Goal: Information Seeking & Learning: Learn about a topic

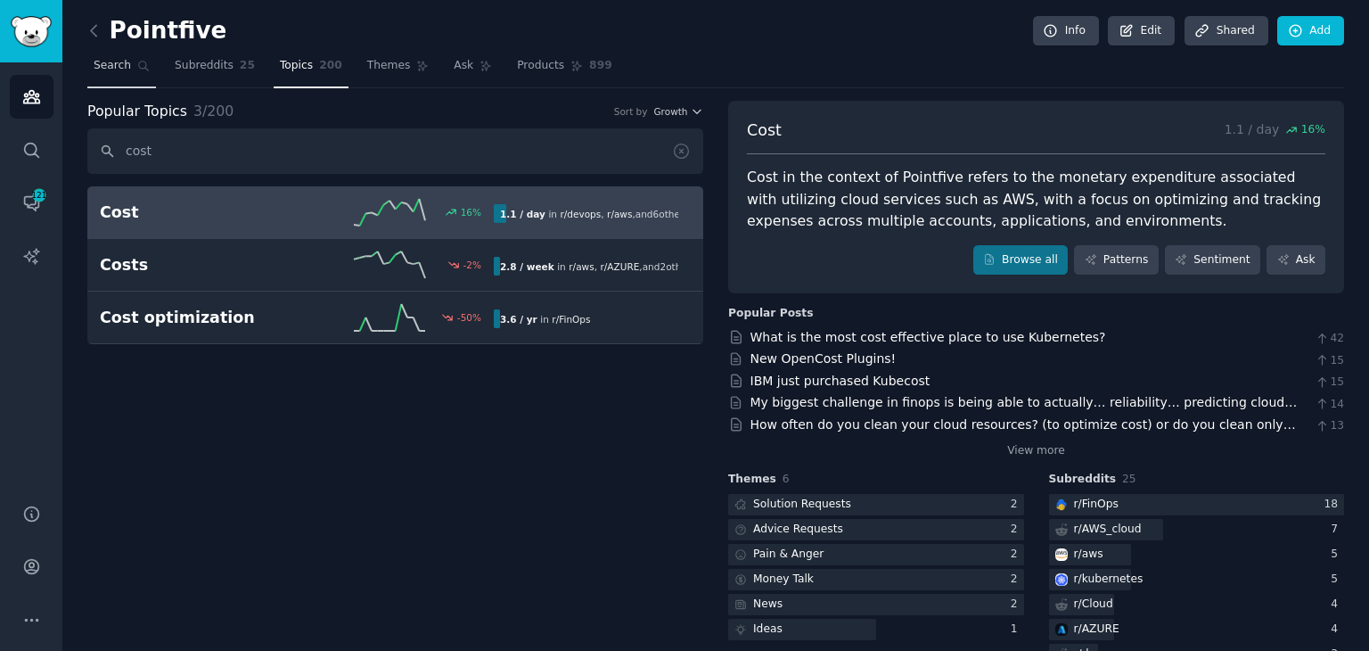
click at [117, 72] on span "Search" at bounding box center [112, 66] width 37 height 16
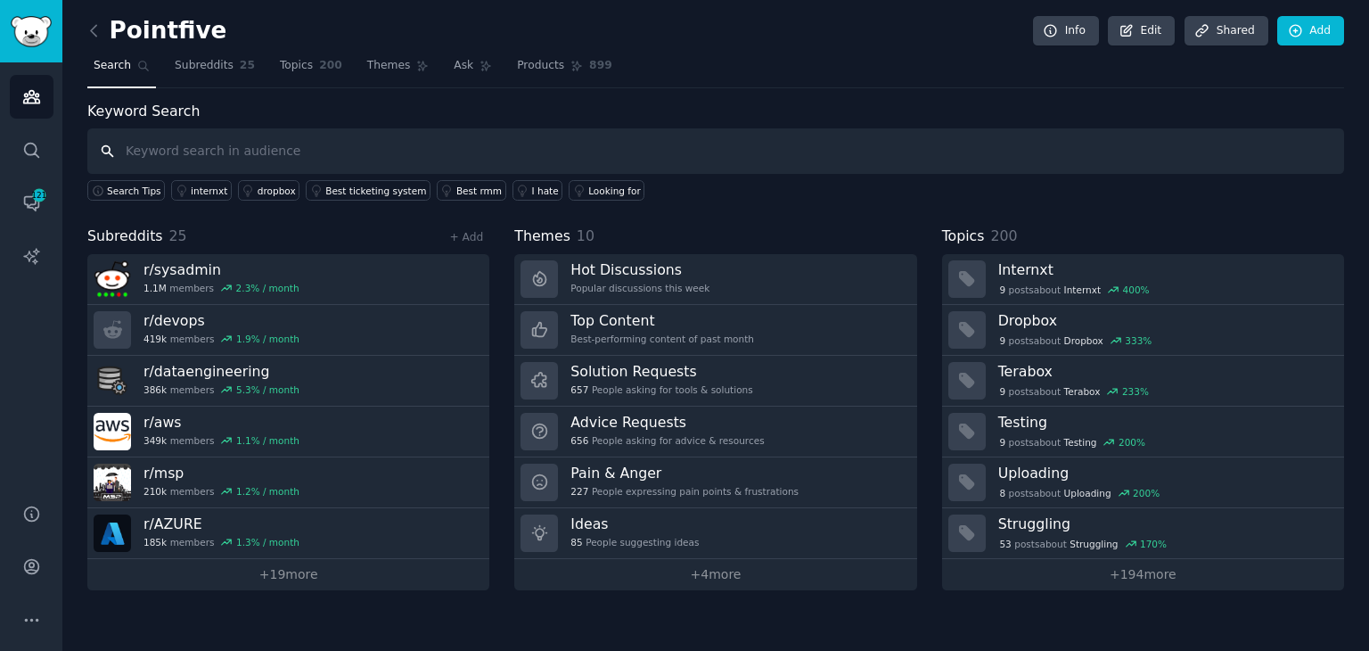
click at [227, 141] on input "text" at bounding box center [715, 150] width 1257 height 45
type input "w"
type input "a"
type input "aws bills"
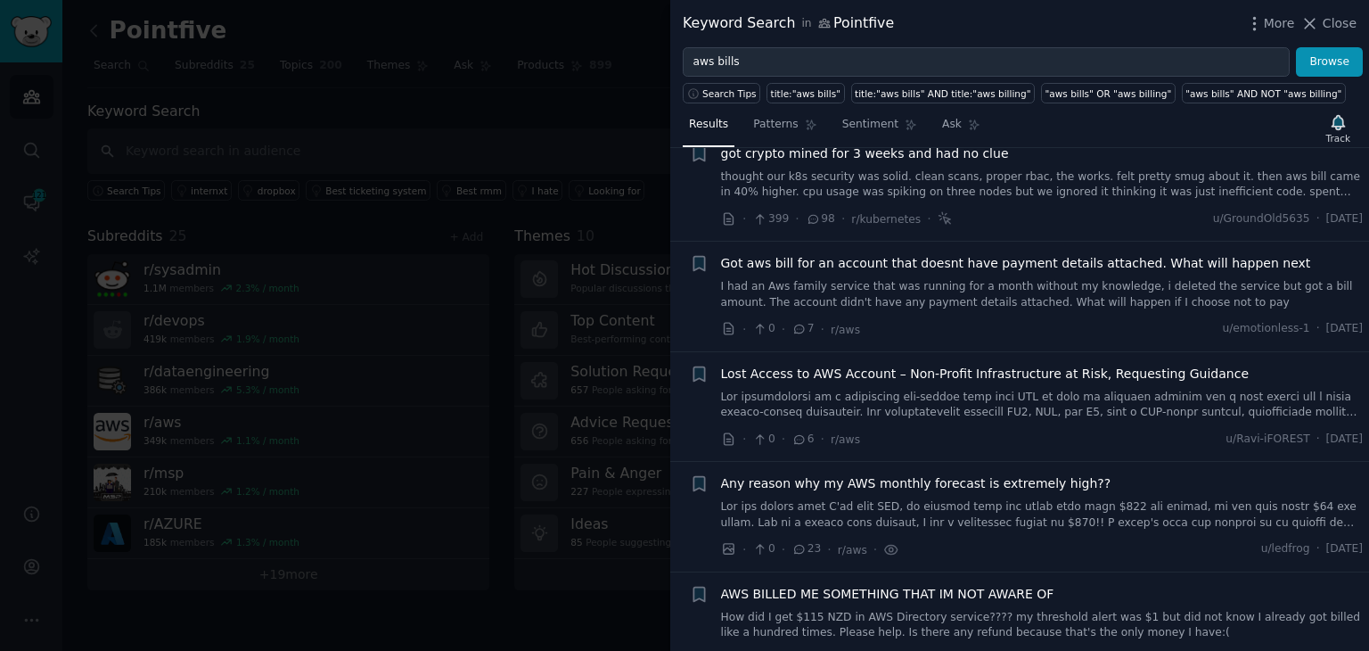
scroll to position [356, 0]
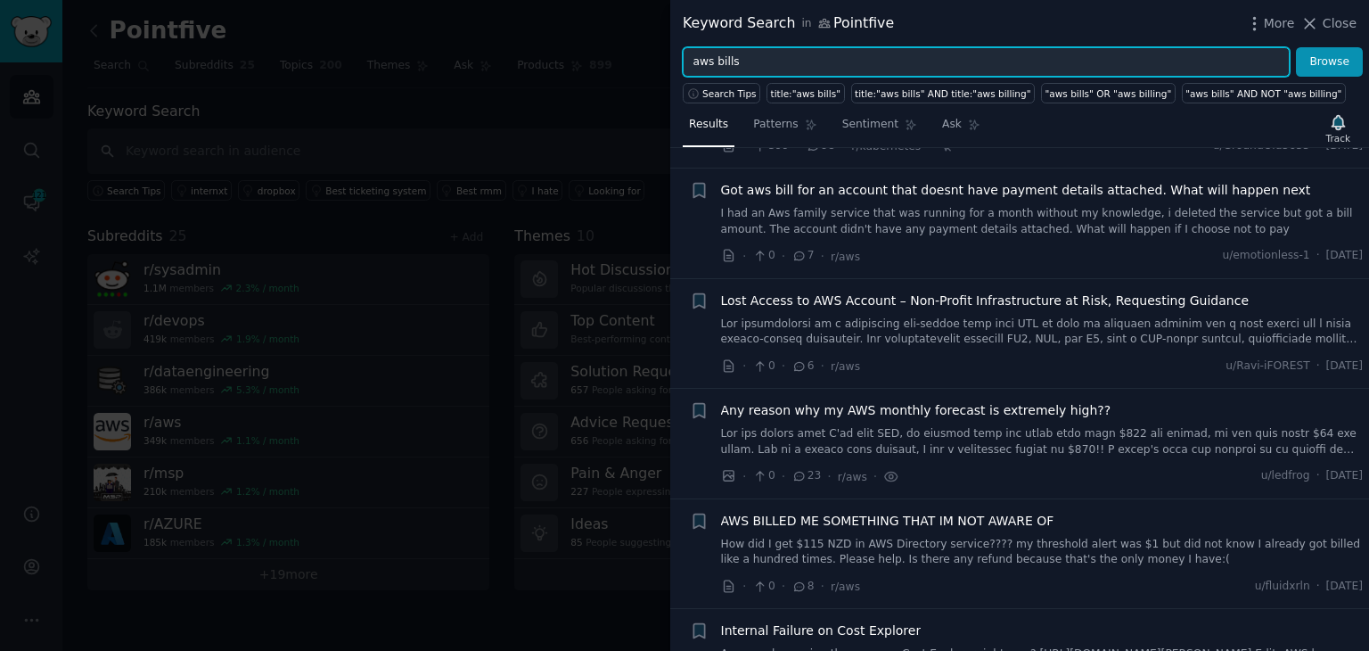
click at [697, 60] on input "aws bills" at bounding box center [986, 62] width 607 height 30
type input "cloud bills"
click at [1296, 47] on button "Browse" at bounding box center [1329, 62] width 67 height 30
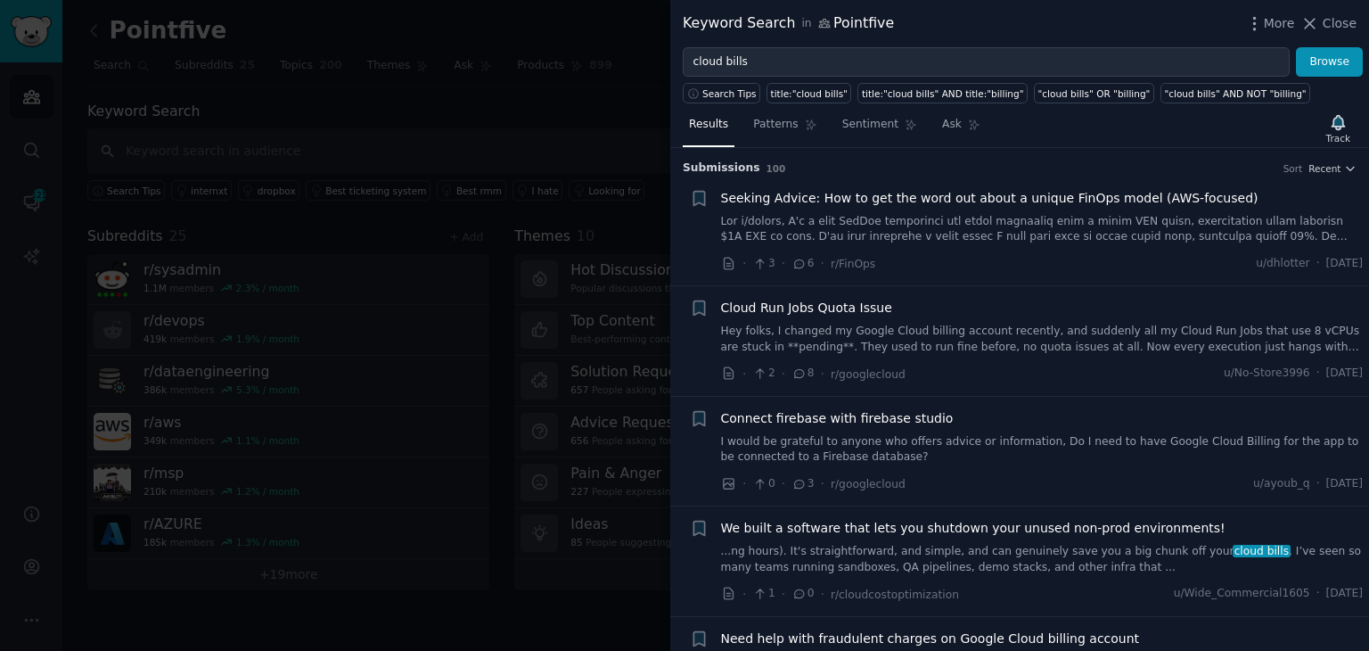
drag, startPoint x: 864, startPoint y: 201, endPoint x: 784, endPoint y: 198, distance: 80.3
click at [784, 198] on span "Seeking Advice: How to get the word out about a unique FinOps model (AWS-focuse…" at bounding box center [989, 198] width 537 height 19
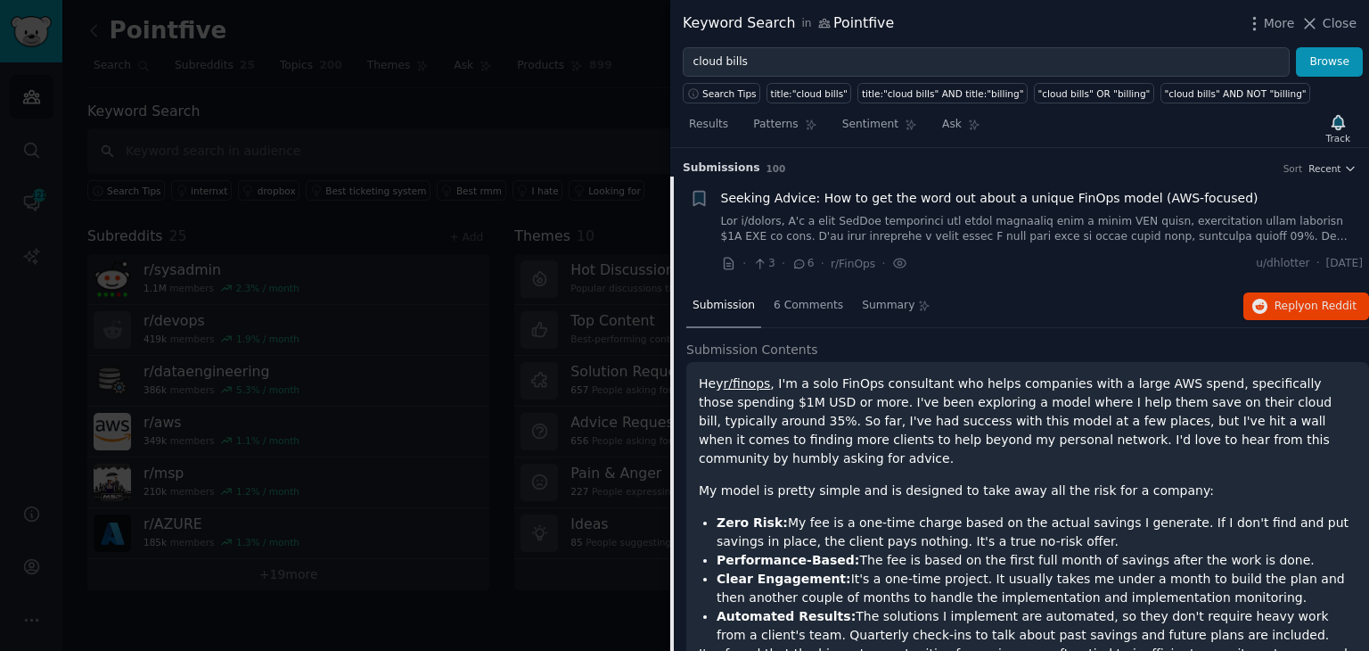
scroll to position [28, 0]
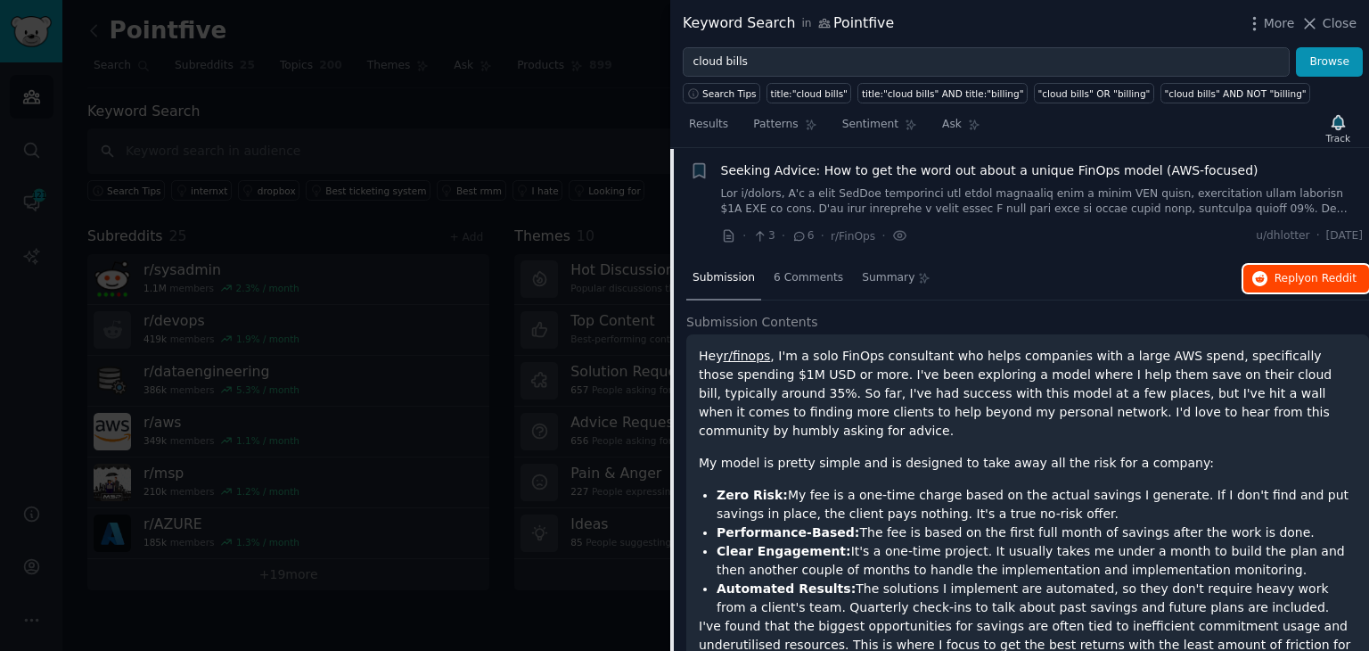
click at [1257, 279] on icon "button" at bounding box center [1260, 279] width 16 height 16
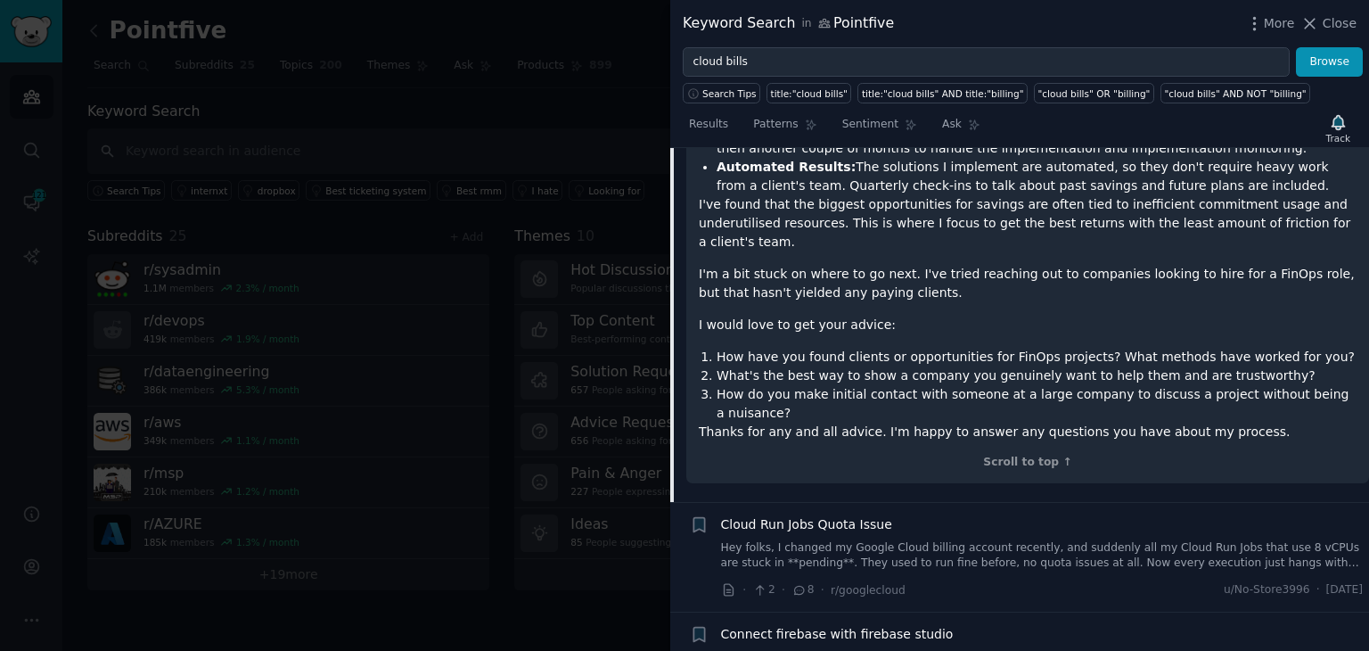
scroll to position [473, 0]
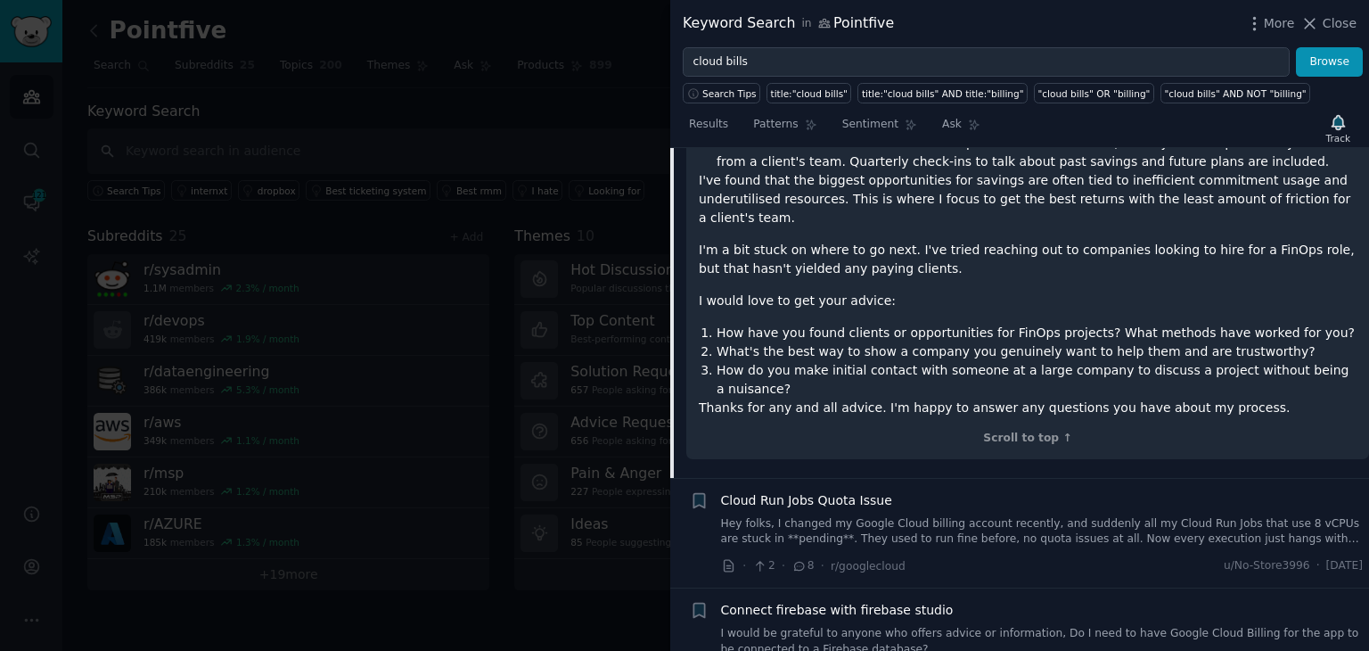
click at [925, 516] on link "Hey folks, I changed my Google Cloud billing account recently, and suddenly all…" at bounding box center [1042, 531] width 643 height 31
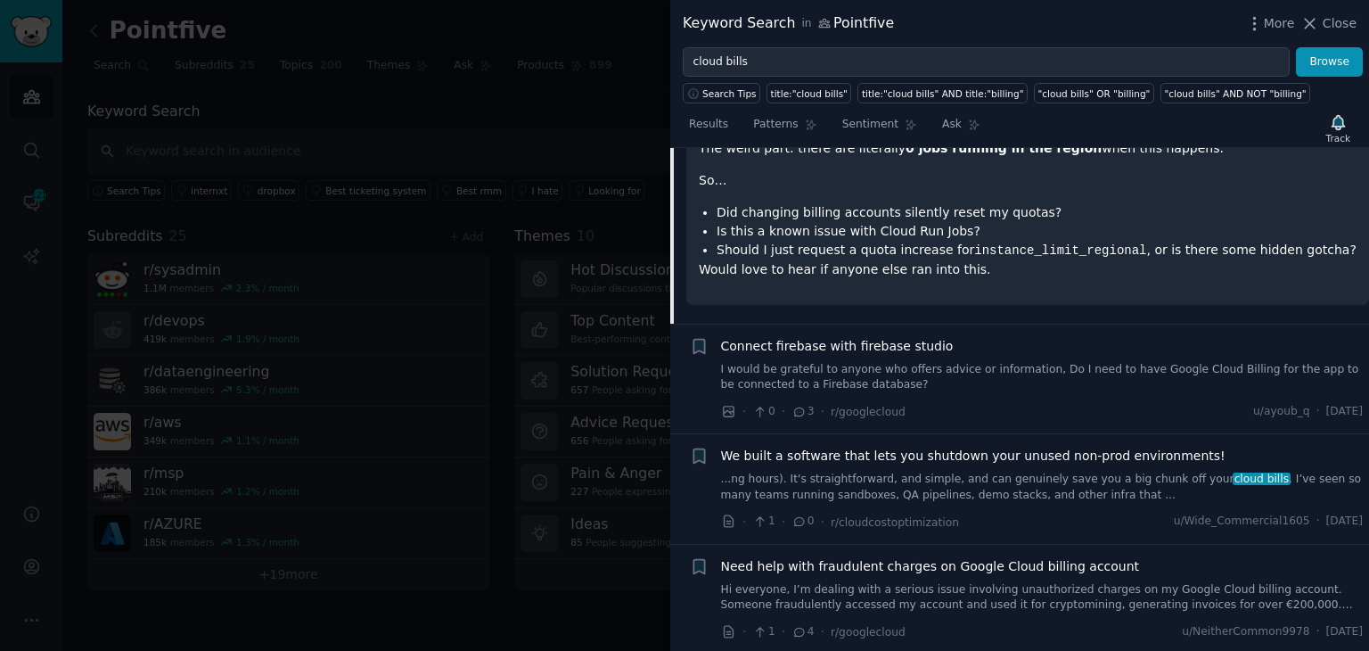
scroll to position [584, 0]
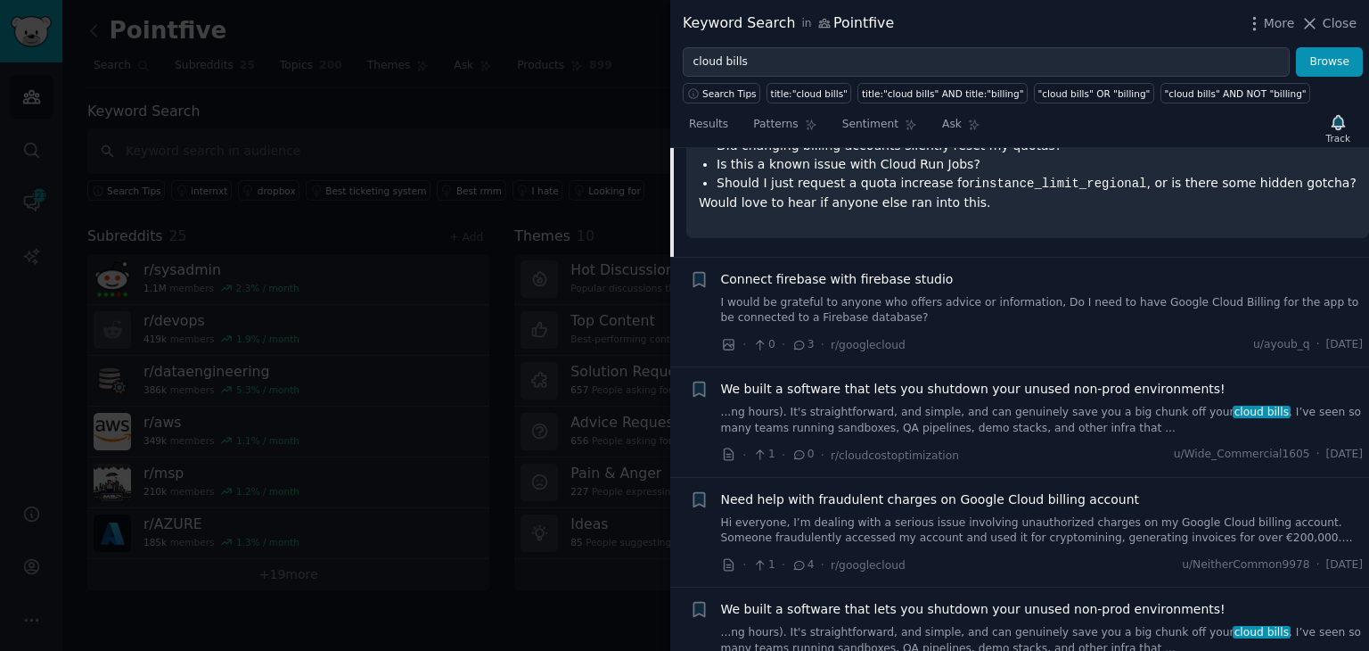
click at [1054, 414] on link "...ng hours). It's straightforward, and simple, and can genuinely save you a bi…" at bounding box center [1042, 420] width 643 height 31
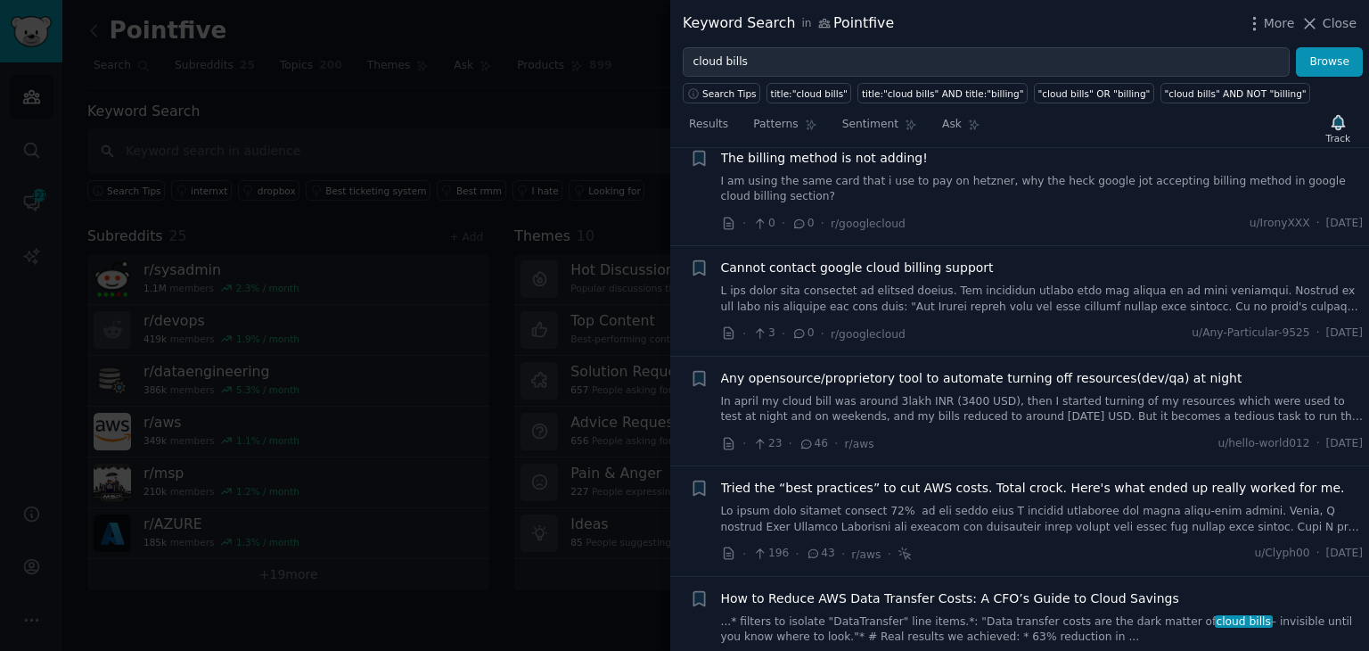
scroll to position [2407, 0]
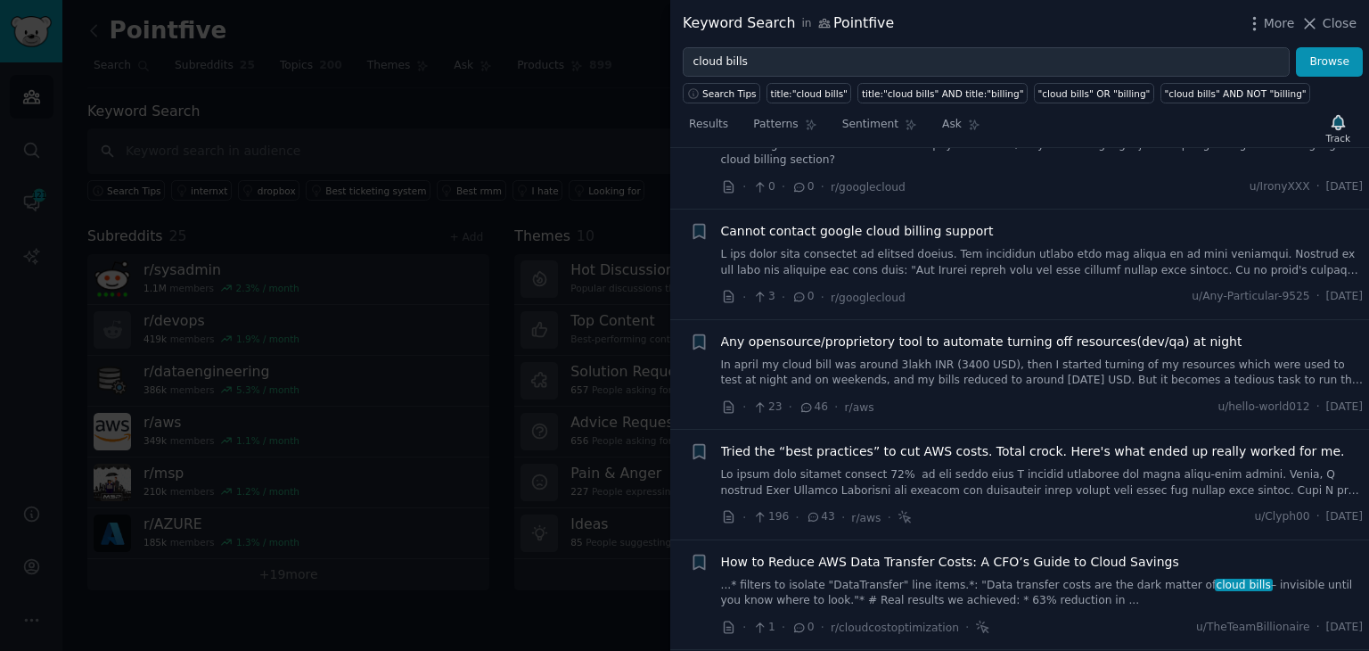
click at [913, 357] on link "In april my cloud bill was around 3lakh INR (3400 USD), then I started turning …" at bounding box center [1042, 372] width 643 height 31
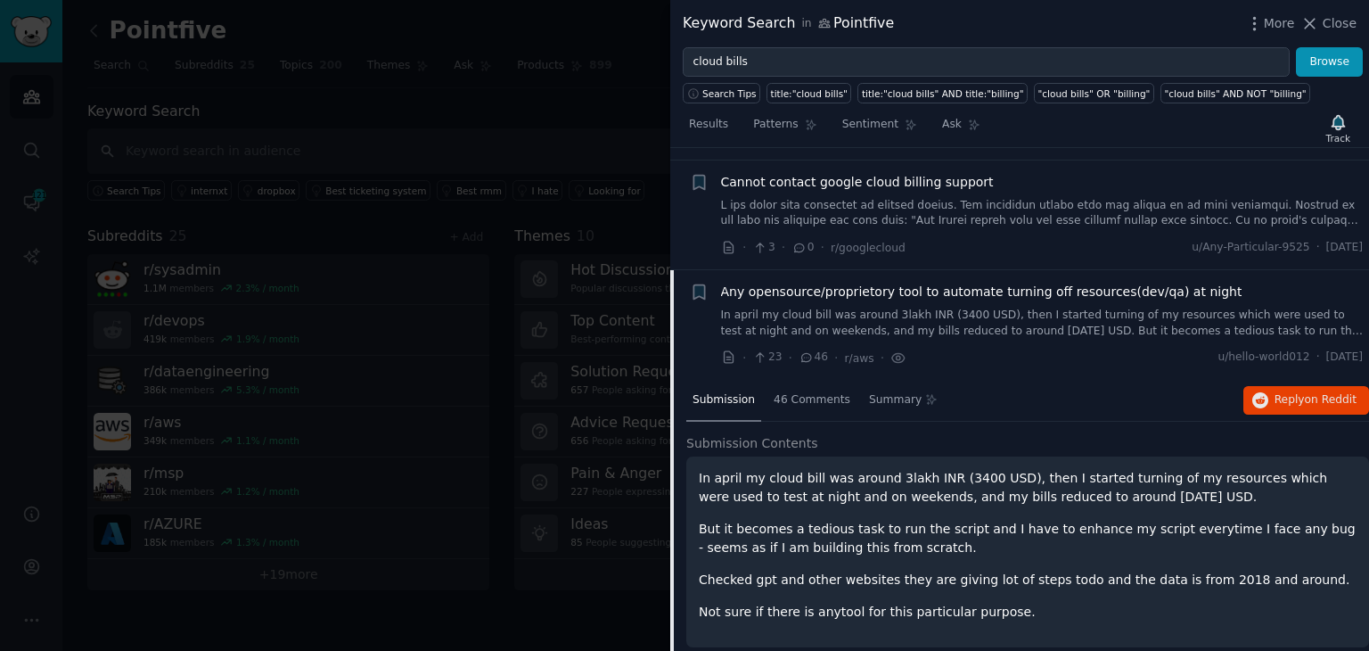
scroll to position [1614, 0]
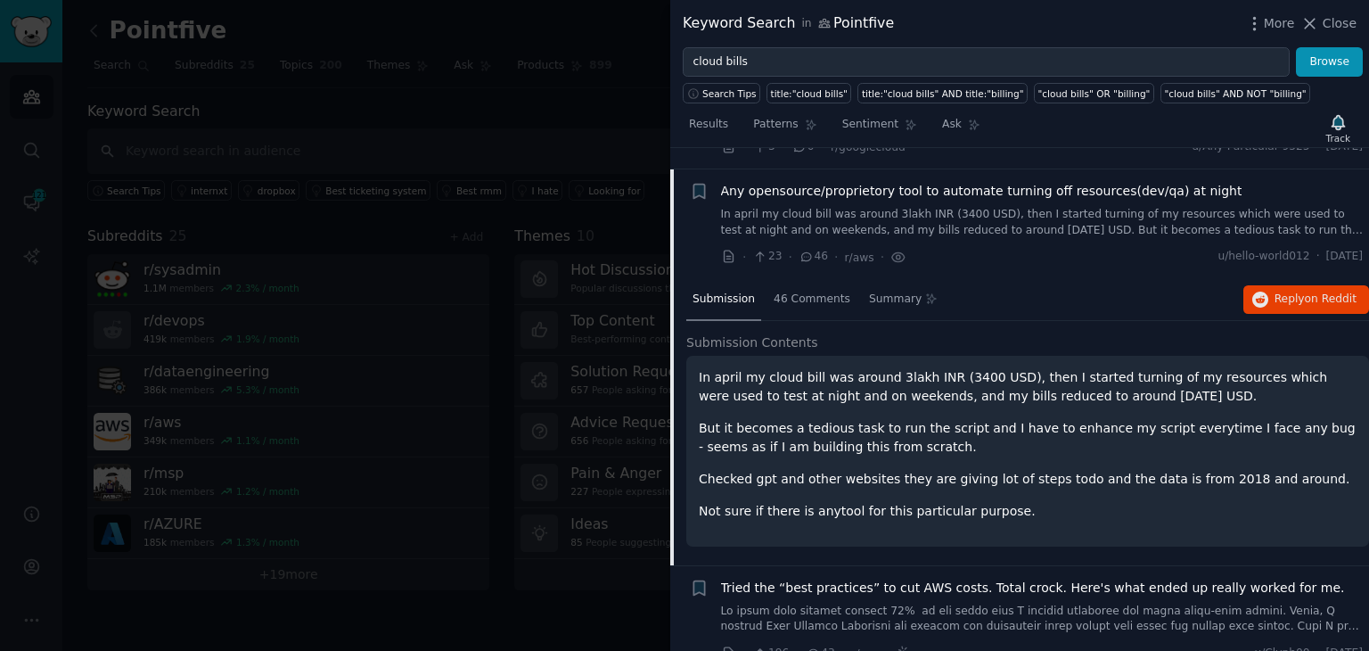
click at [923, 429] on p "But it becomes a tedious task to run the script and I have to enhance my script…" at bounding box center [1028, 437] width 658 height 37
click at [983, 419] on p "But it becomes a tedious task to run the script and I have to enhance my script…" at bounding box center [1028, 437] width 658 height 37
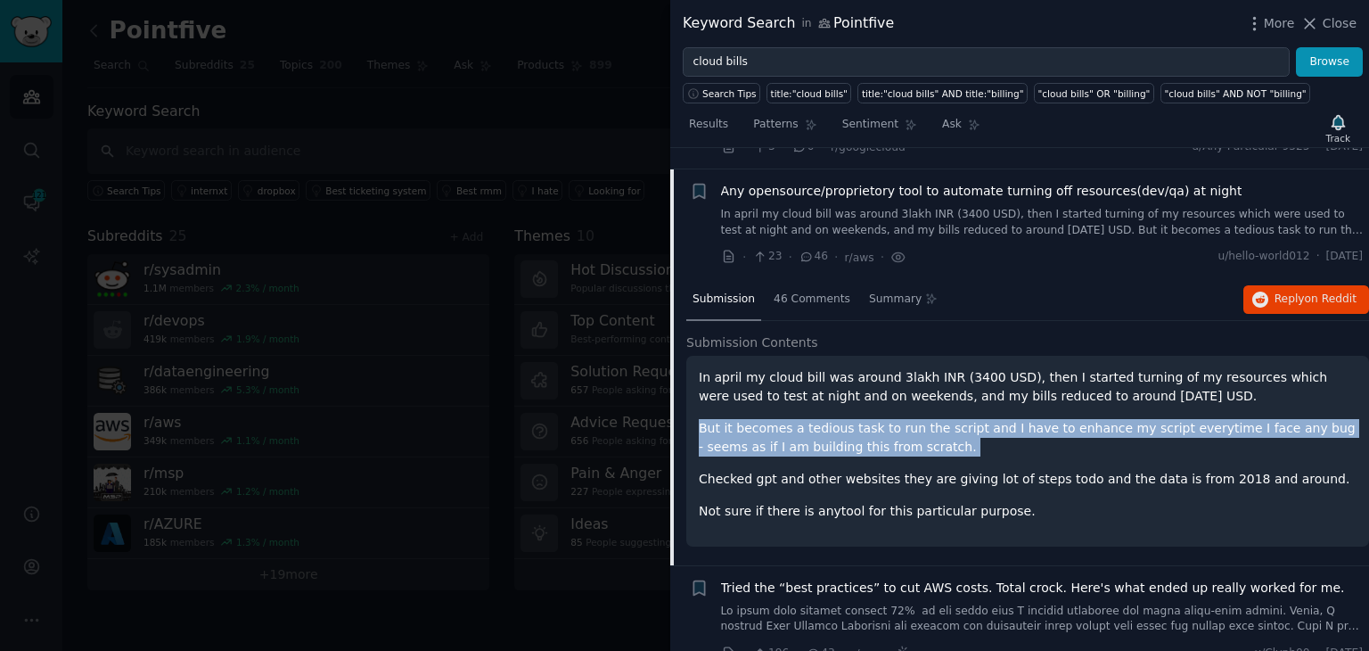
click at [983, 419] on p "But it becomes a tedious task to run the script and I have to enhance my script…" at bounding box center [1028, 437] width 658 height 37
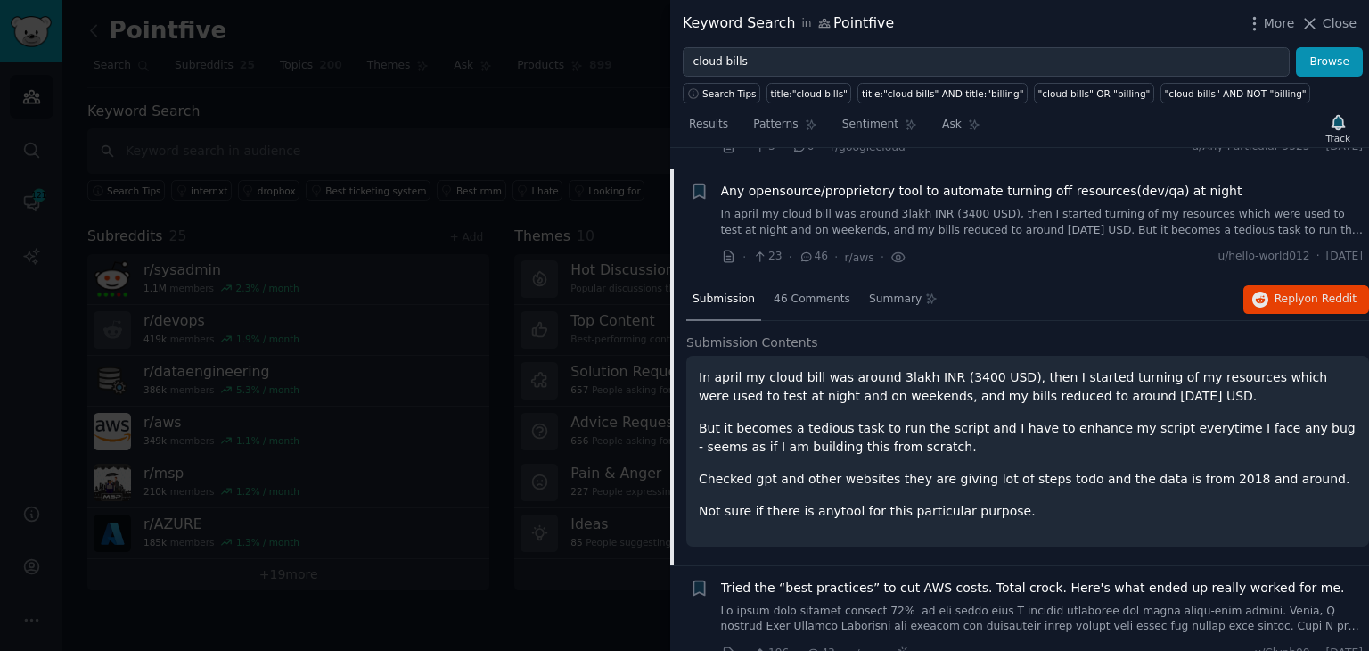
click at [881, 470] on p "Checked gpt and other websites they are giving lot of steps todo and the data i…" at bounding box center [1028, 479] width 658 height 19
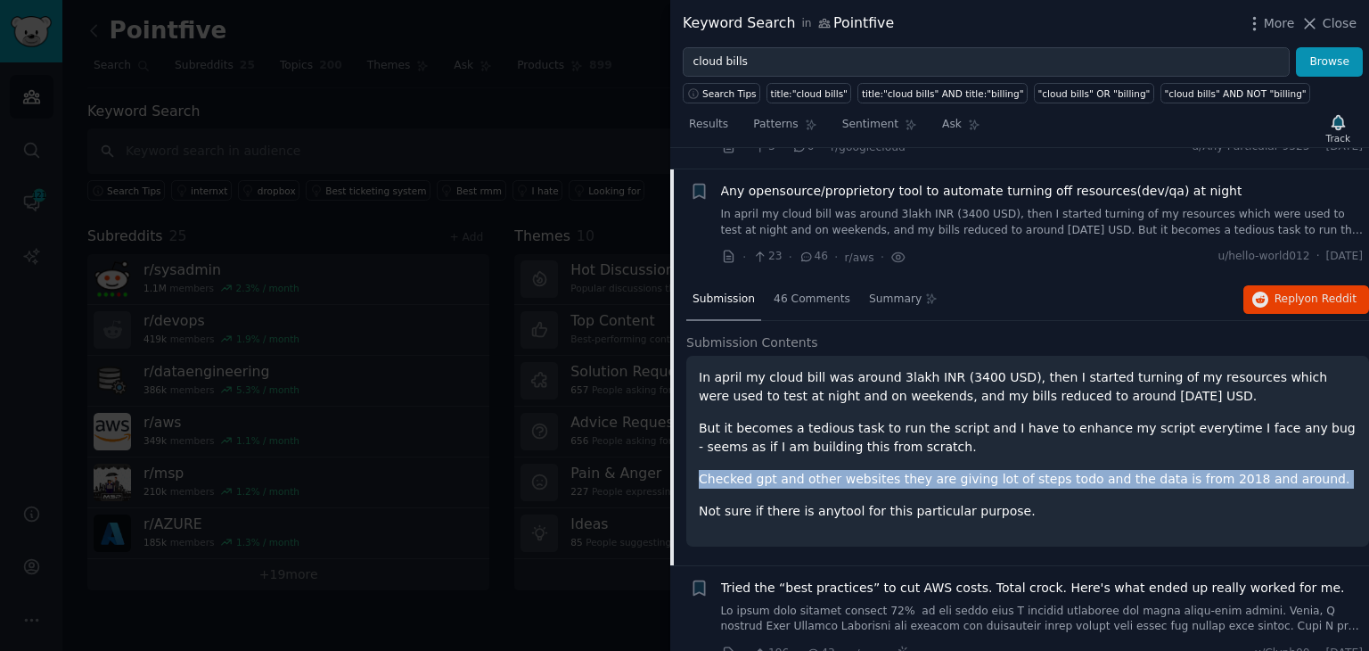
click at [881, 470] on p "Checked gpt and other websites they are giving lot of steps todo and the data i…" at bounding box center [1028, 479] width 658 height 19
click at [959, 470] on p "Checked gpt and other websites they are giving lot of steps todo and the data i…" at bounding box center [1028, 479] width 658 height 19
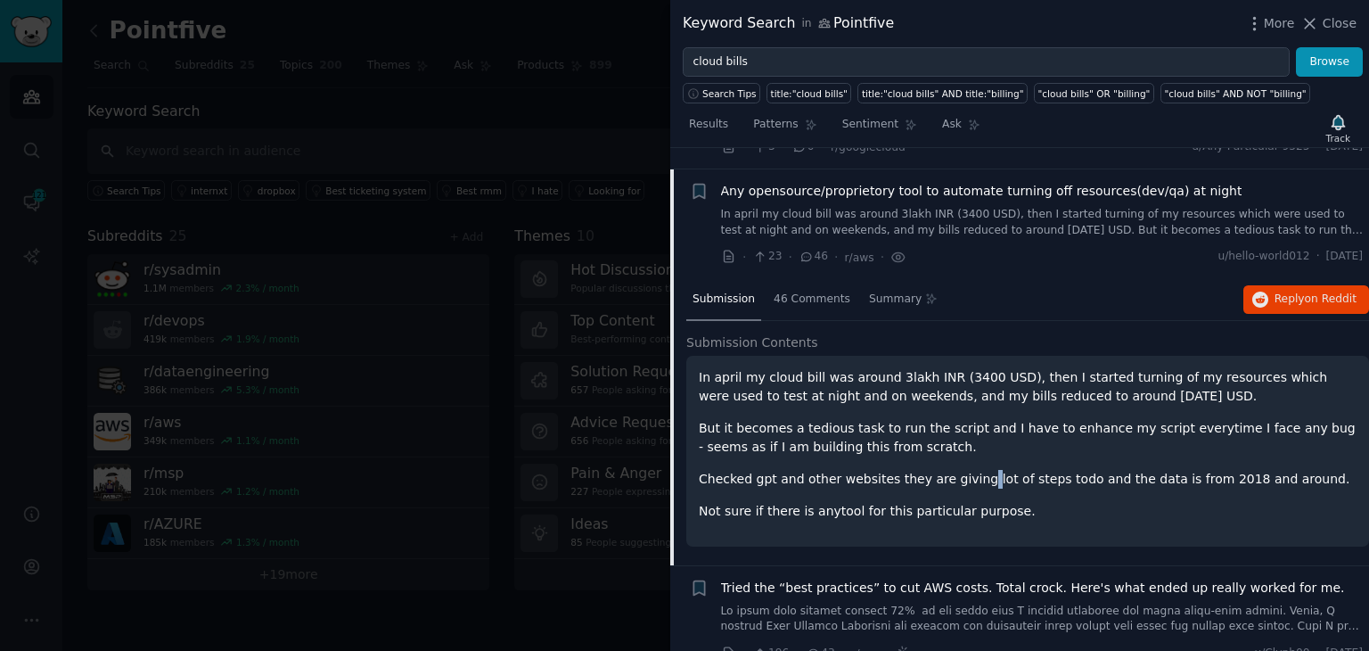
click at [959, 470] on p "Checked gpt and other websites they are giving lot of steps todo and the data i…" at bounding box center [1028, 479] width 658 height 19
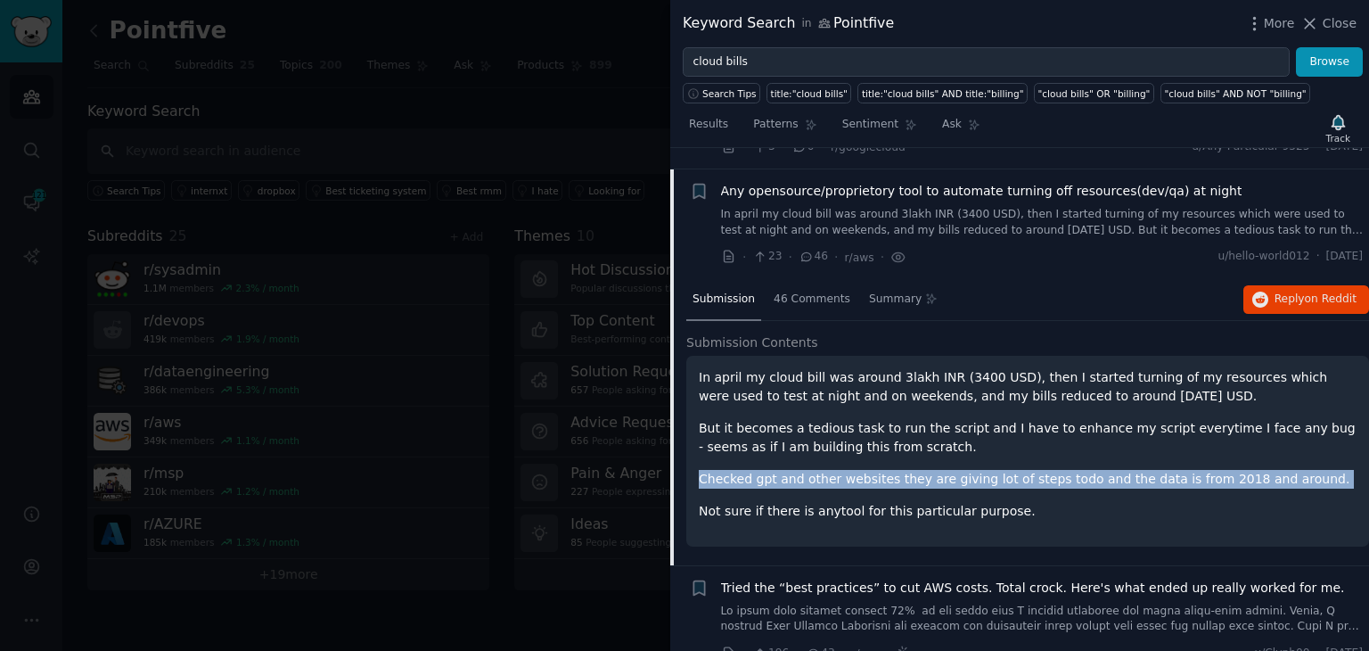
click at [959, 470] on p "Checked gpt and other websites they are giving lot of steps todo and the data i…" at bounding box center [1028, 479] width 658 height 19
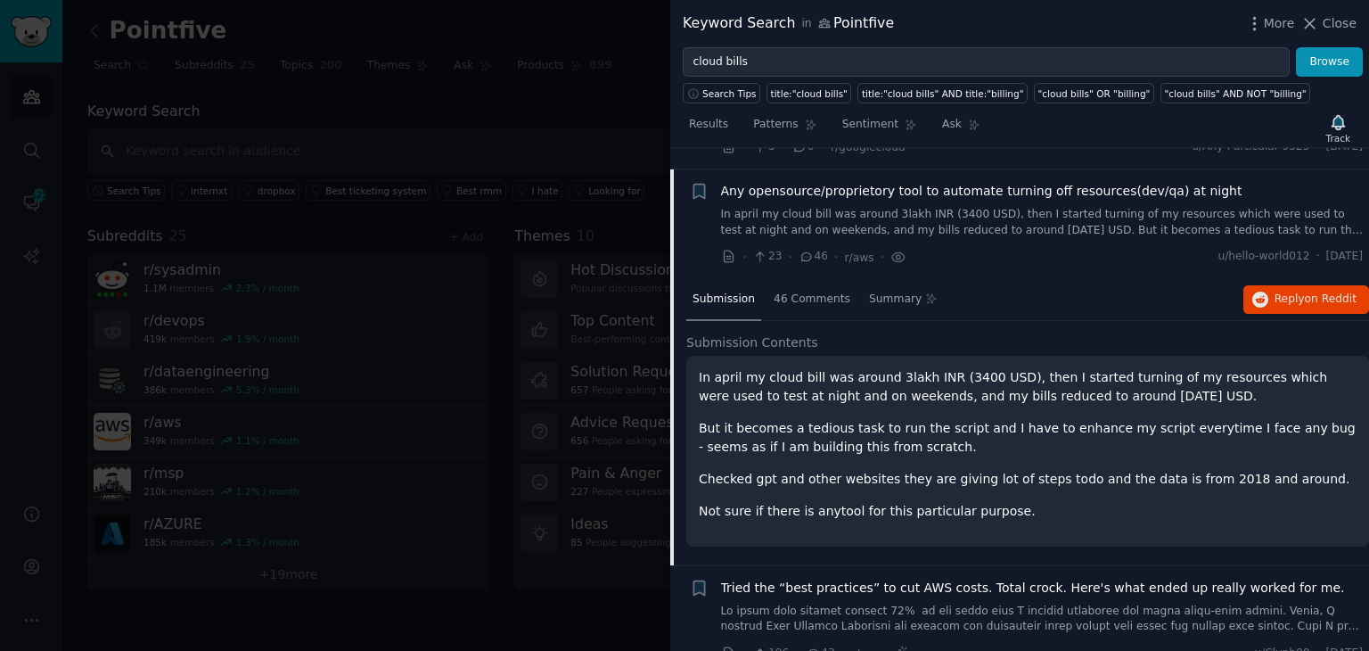
click at [721, 502] on p "Not sure if there is anytool for this particular purpose." at bounding box center [1028, 511] width 658 height 19
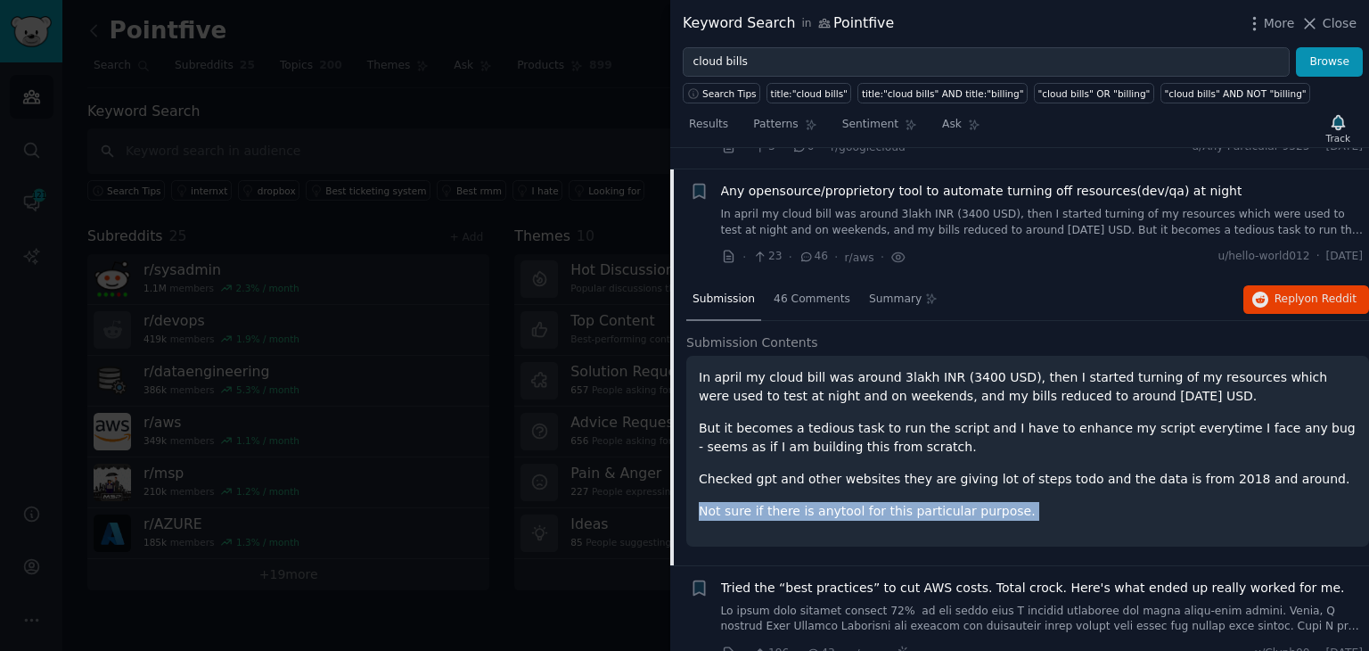
click at [721, 502] on p "Not sure if there is anytool for this particular purpose." at bounding box center [1028, 511] width 658 height 19
click at [1282, 291] on span "Reply on Reddit" at bounding box center [1315, 299] width 82 height 16
